Goal: Task Accomplishment & Management: Use online tool/utility

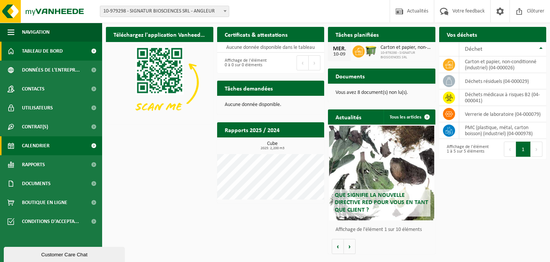
click at [42, 146] on span "Calendrier" at bounding box center [36, 145] width 28 height 19
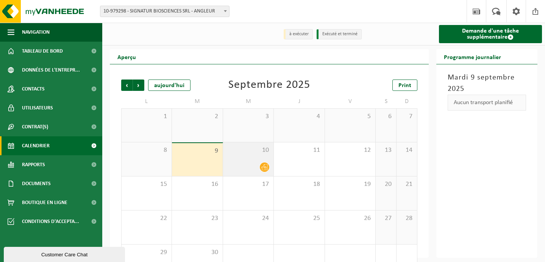
click at [259, 152] on span "10" at bounding box center [248, 150] width 43 height 8
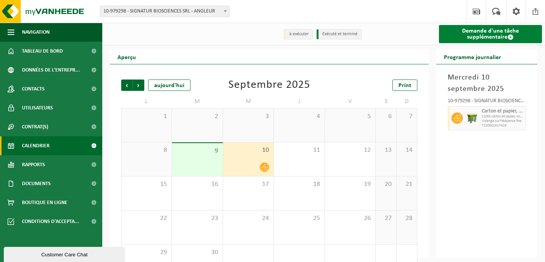
click at [488, 35] on link "Demande d'une tâche supplémentaire" at bounding box center [490, 34] width 103 height 18
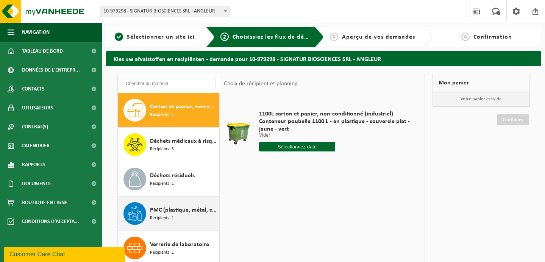
click at [170, 216] on span "Récipients: 1" at bounding box center [162, 218] width 24 height 7
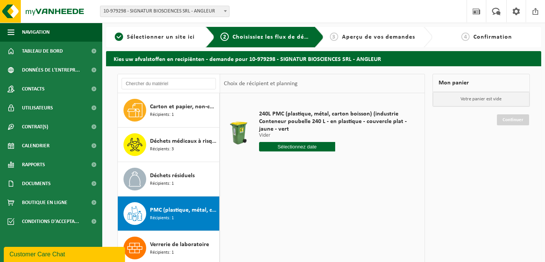
click at [359, 38] on span "Aperçu de vos demandes" at bounding box center [378, 37] width 73 height 6
click at [141, 37] on span "Sélectionner un site ici" at bounding box center [161, 37] width 68 height 6
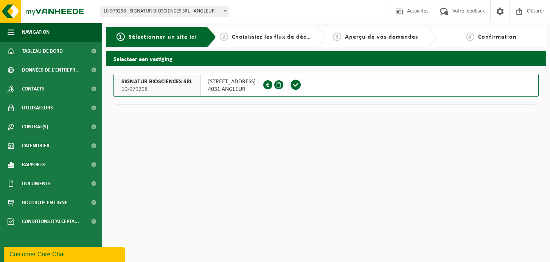
click at [168, 89] on span "10-979298" at bounding box center [156, 90] width 71 height 8
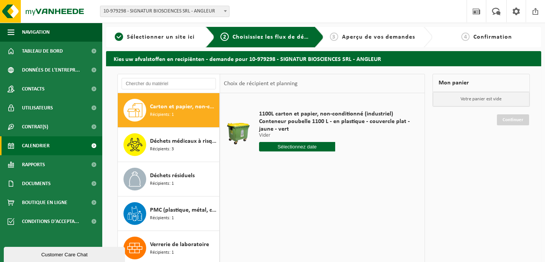
click at [36, 143] on span "Calendrier" at bounding box center [36, 145] width 28 height 19
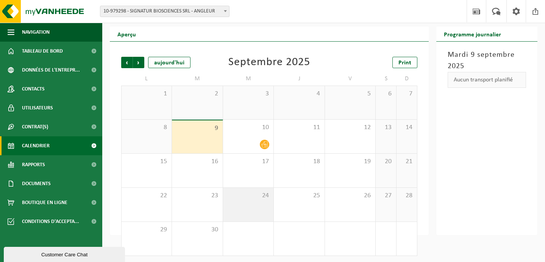
scroll to position [24, 0]
